Goal: Register for event/course

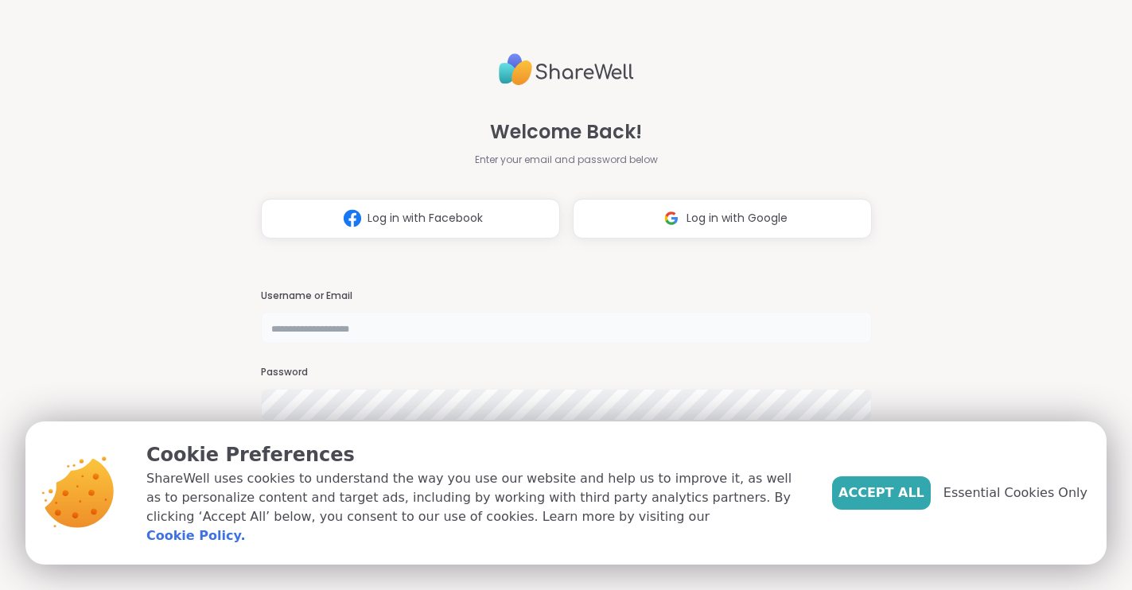
type input "**********"
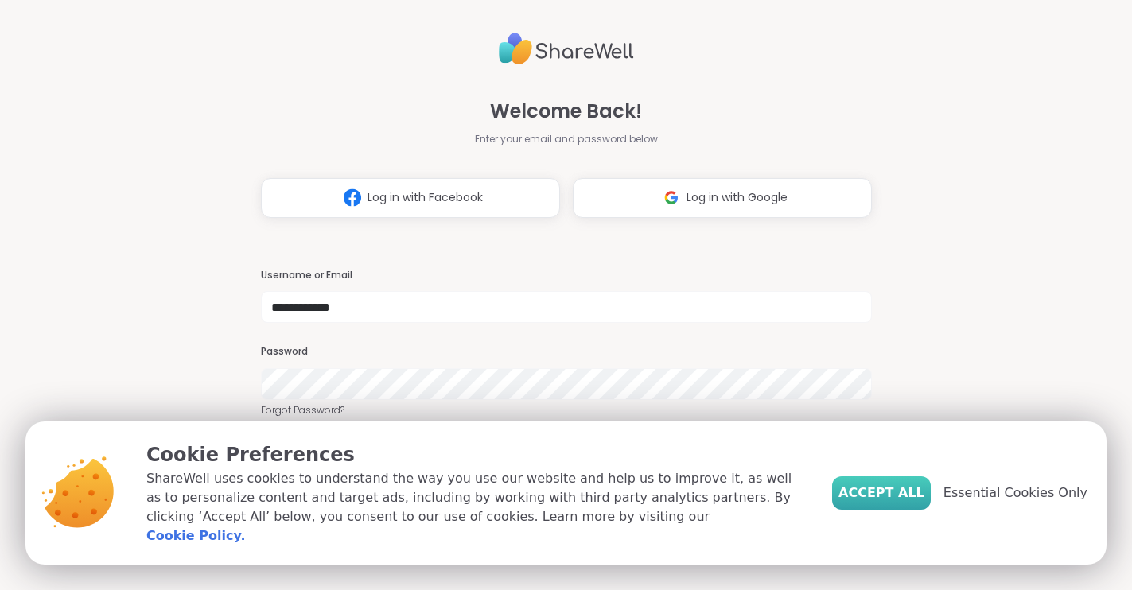
click at [919, 501] on span "Accept All" at bounding box center [881, 493] width 86 height 19
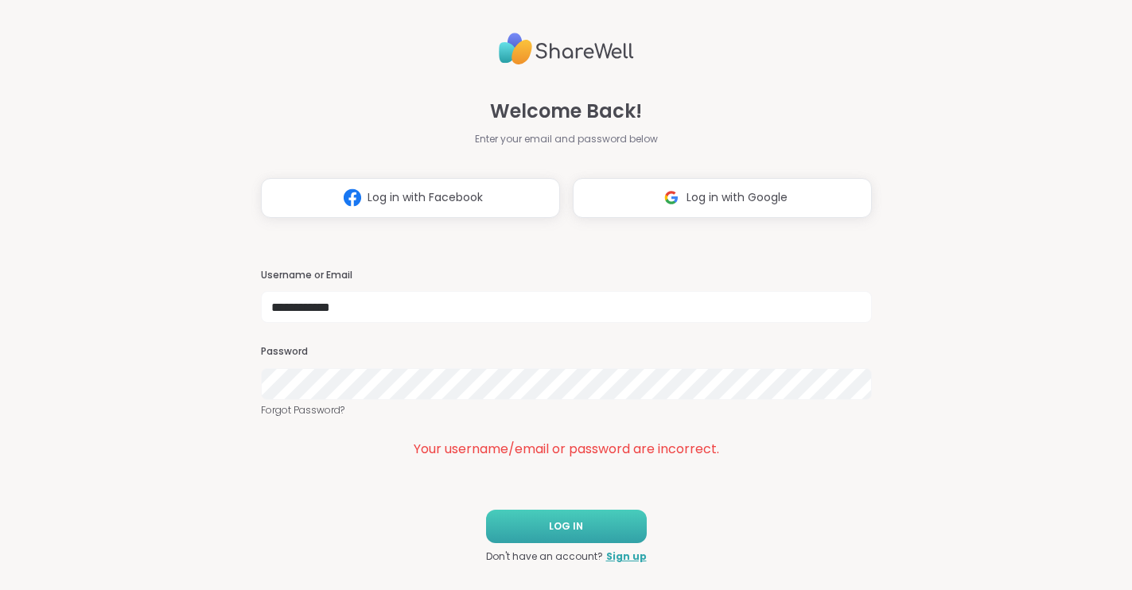
click at [599, 516] on button "LOG IN" at bounding box center [566, 526] width 161 height 33
click at [703, 193] on span "Log in with Google" at bounding box center [736, 197] width 101 height 17
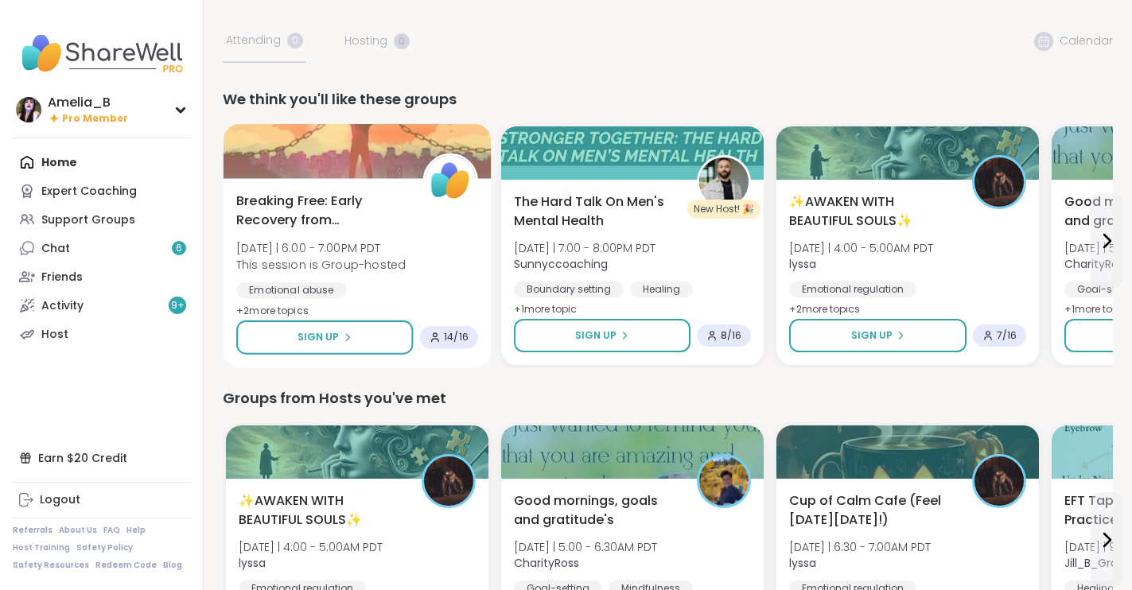
click at [442, 248] on div "Breaking Free: Early Recovery from Abuse Thu 10/9 | 6:00 - 7:00PM PDT This sess…" at bounding box center [357, 268] width 242 height 153
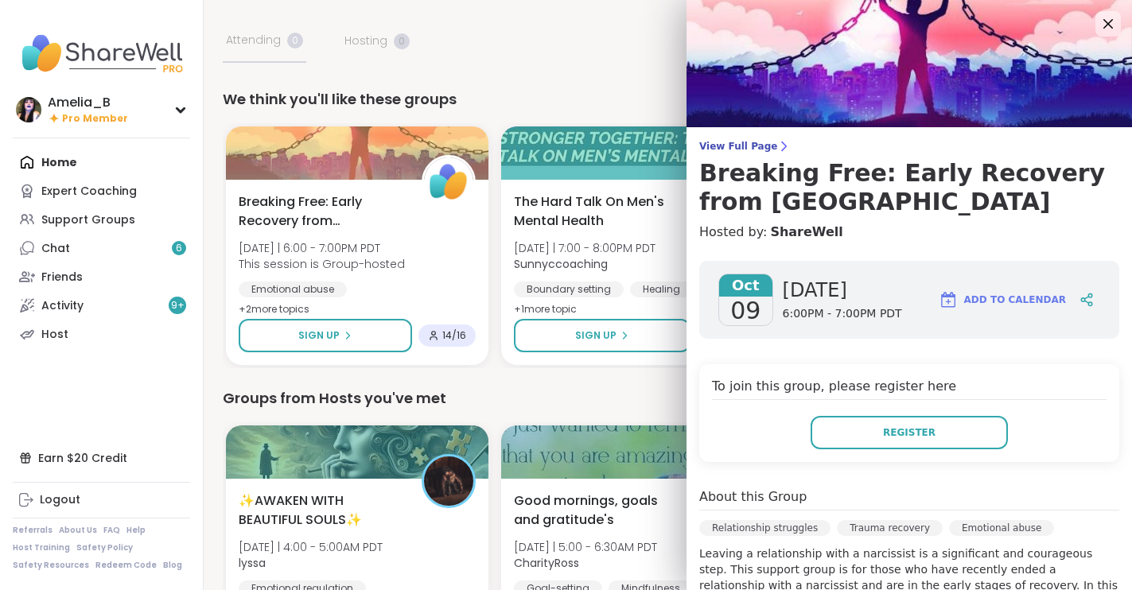
scroll to position [348, 0]
